Goal: Find specific page/section: Find specific page/section

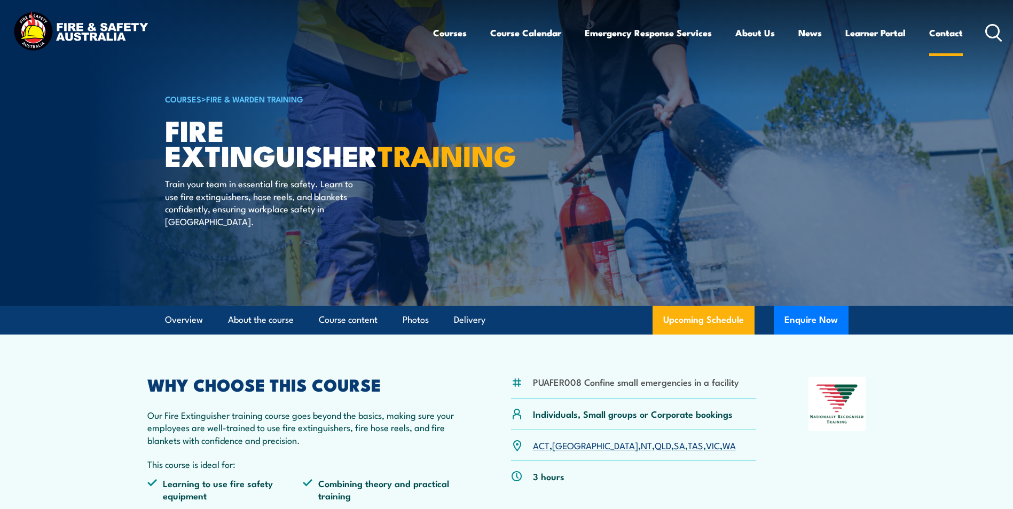
click at [940, 31] on link "Contact" at bounding box center [946, 33] width 34 height 28
click at [76, 29] on img at bounding box center [81, 33] width 140 height 46
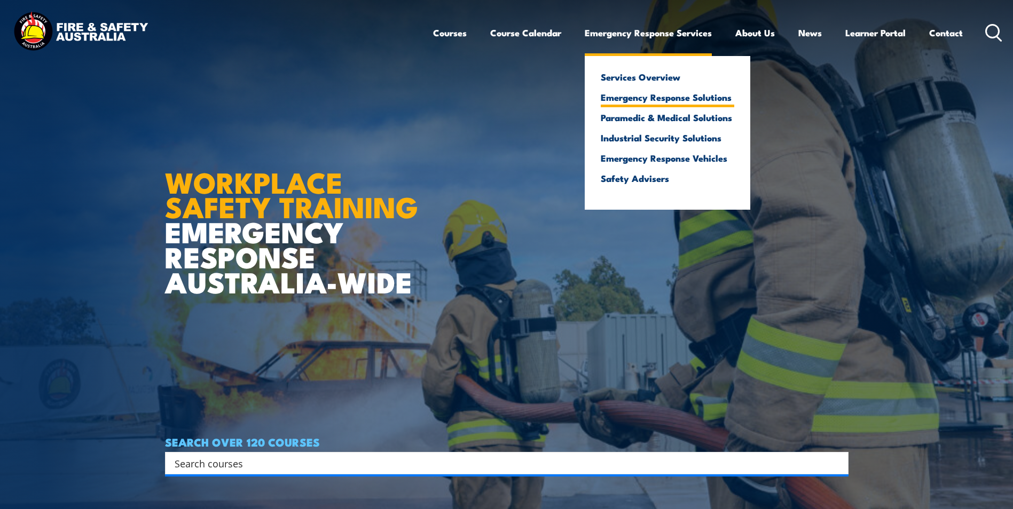
click at [634, 95] on link "Emergency Response Solutions" at bounding box center [667, 97] width 133 height 10
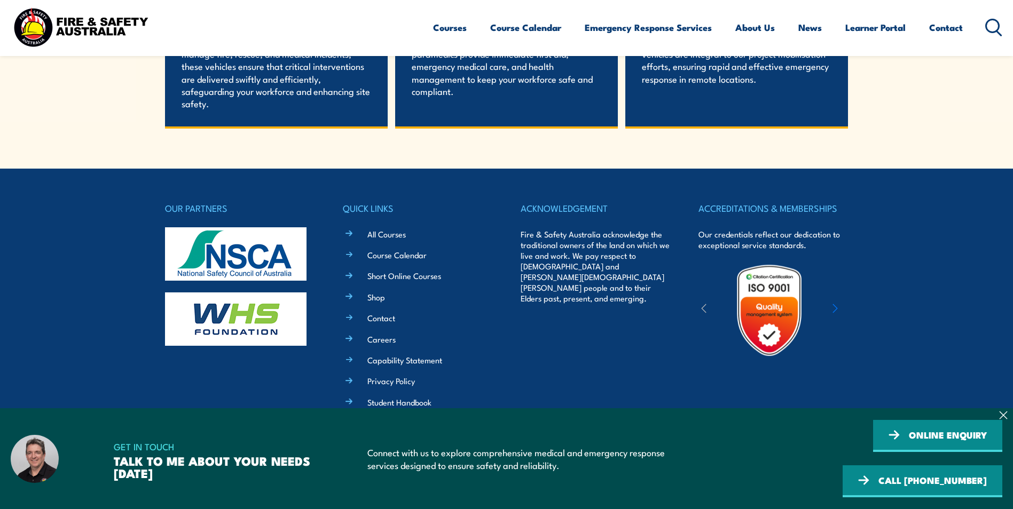
scroll to position [2332, 0]
